Goal: Book appointment/travel/reservation

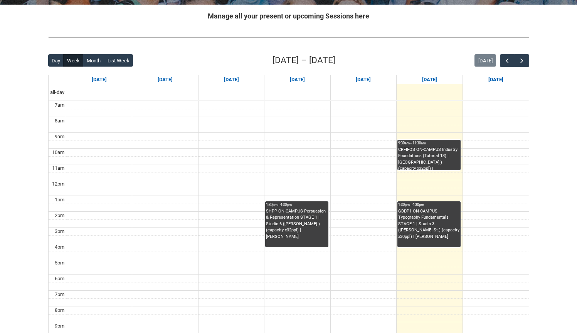
scroll to position [151, 0]
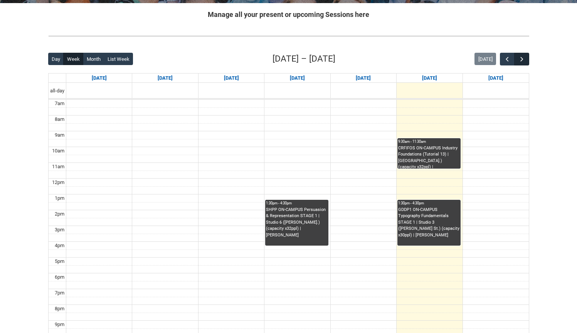
click at [523, 58] on span "button" at bounding box center [522, 60] width 8 height 8
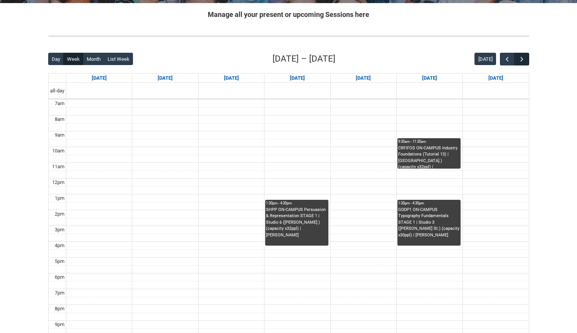
click at [523, 58] on span "button" at bounding box center [522, 60] width 8 height 8
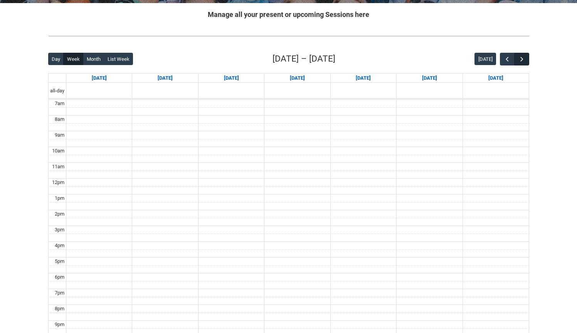
click at [523, 58] on span "button" at bounding box center [522, 60] width 8 height 8
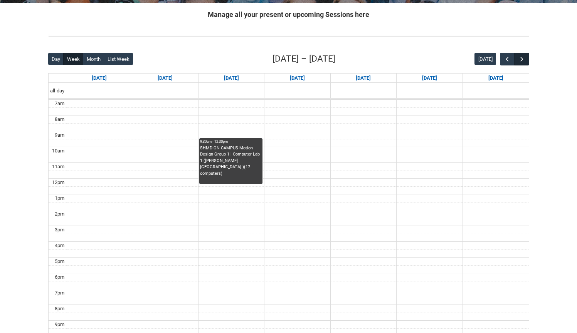
click at [523, 58] on span "button" at bounding box center [522, 60] width 8 height 8
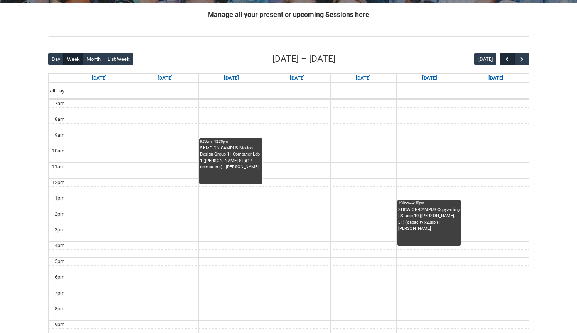
click at [504, 61] on span "button" at bounding box center [508, 60] width 8 height 8
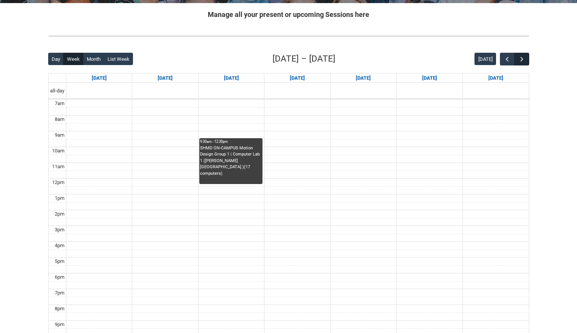
click at [522, 56] on span "button" at bounding box center [522, 60] width 8 height 8
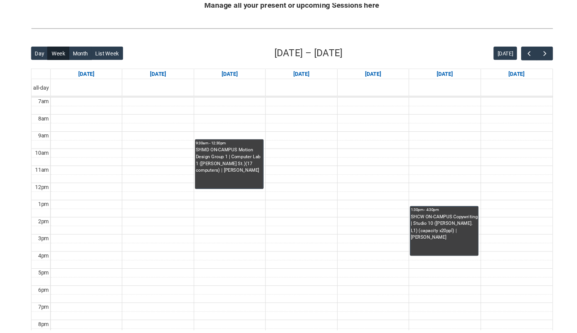
scroll to position [145, 0]
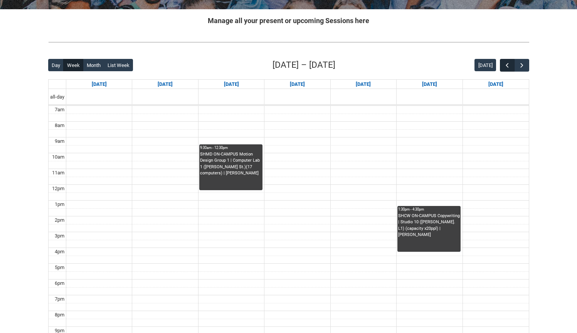
click at [510, 64] on span "button" at bounding box center [508, 66] width 8 height 8
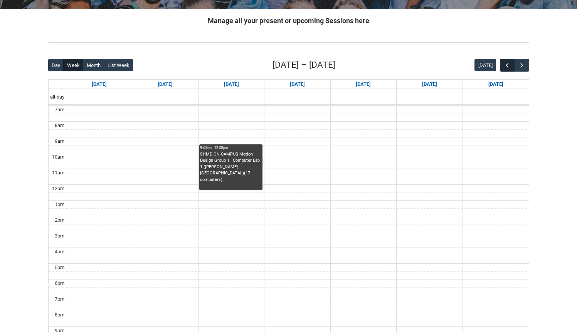
click at [510, 64] on span "button" at bounding box center [508, 66] width 8 height 8
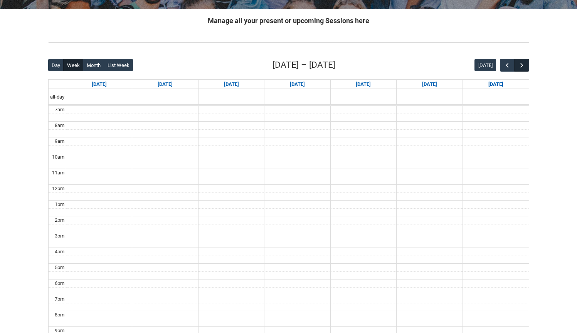
click at [524, 64] on span "button" at bounding box center [522, 66] width 8 height 8
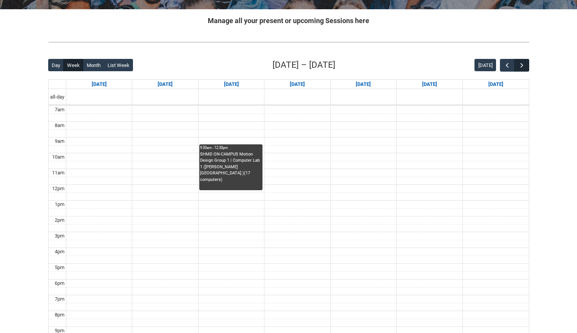
click at [524, 64] on span "button" at bounding box center [522, 66] width 8 height 8
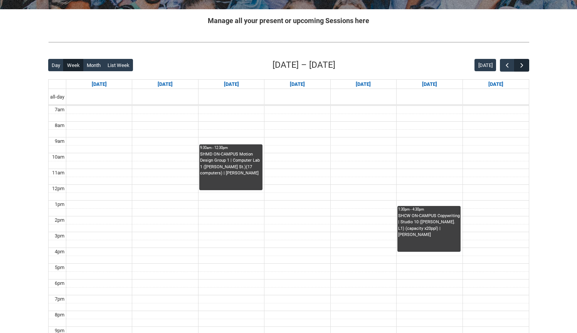
click at [524, 64] on span "button" at bounding box center [522, 66] width 8 height 8
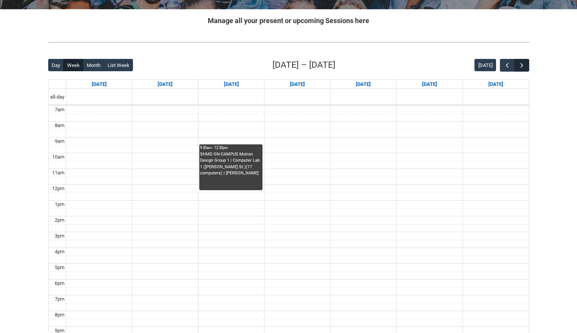
click at [524, 64] on span "button" at bounding box center [522, 66] width 8 height 8
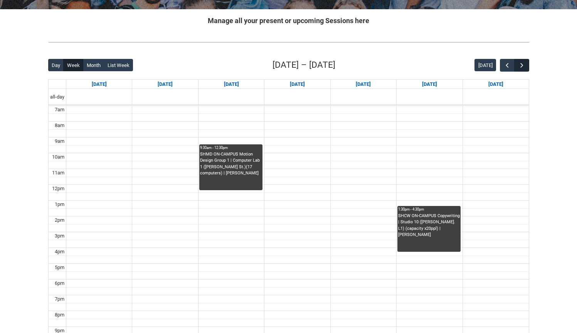
click at [524, 64] on span "button" at bounding box center [522, 66] width 8 height 8
click at [509, 64] on span "button" at bounding box center [508, 66] width 8 height 8
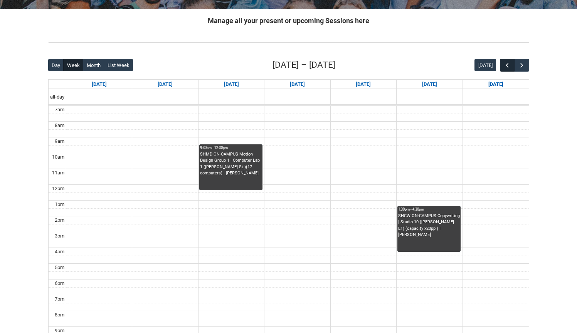
click at [509, 64] on span "button" at bounding box center [508, 66] width 8 height 8
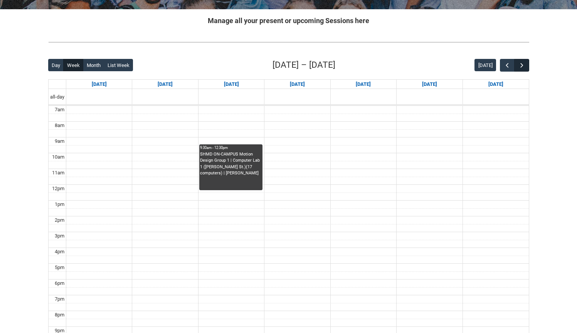
click at [524, 64] on span "button" at bounding box center [522, 66] width 8 height 8
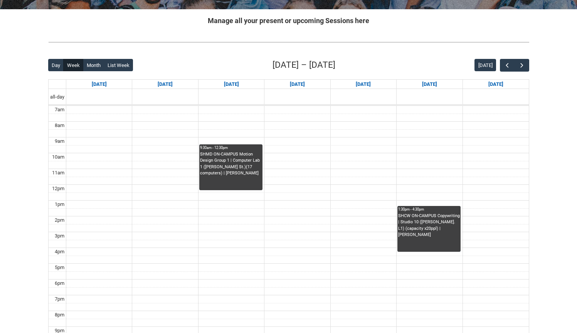
click at [241, 177] on div "SHMD ON-CAMPUS Motion Design Group 1 | Computer Lab 1 ([PERSON_NAME] St.)(17 co…" at bounding box center [231, 171] width 62 height 39
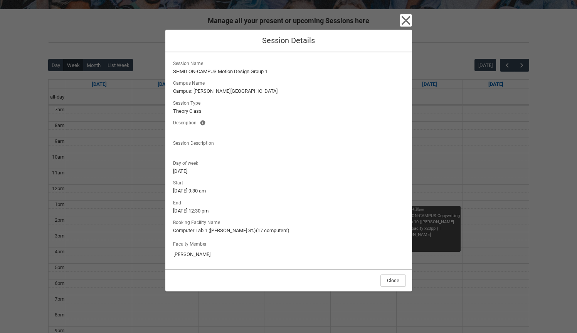
click at [147, 172] on div "Close Session Details Session Name SHMD ON-CAMPUS Motion Design Group 1 Campus …" at bounding box center [288, 166] width 577 height 333
click at [404, 19] on icon "button" at bounding box center [405, 20] width 9 height 9
